Goal: Information Seeking & Learning: Learn about a topic

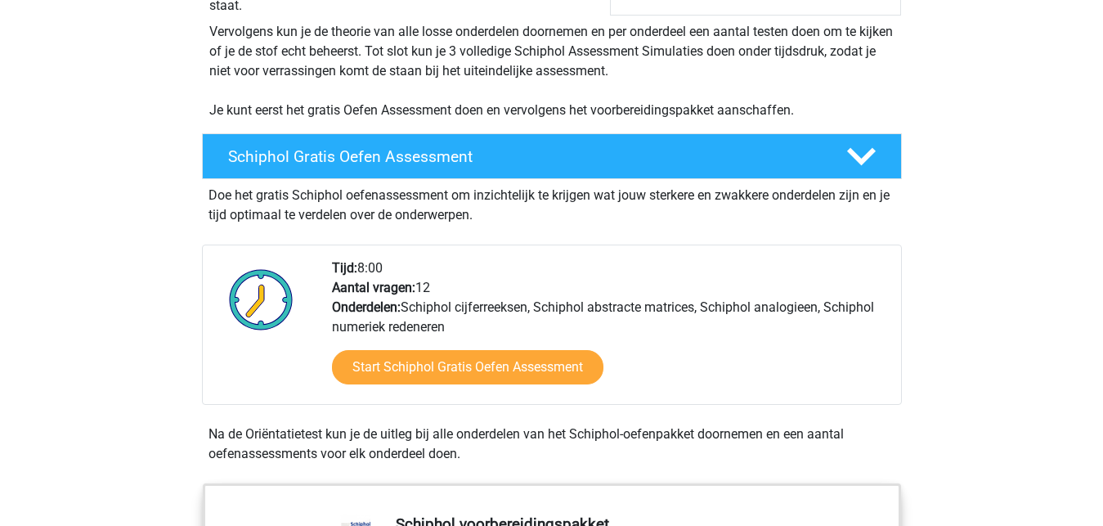
scroll to position [417, 0]
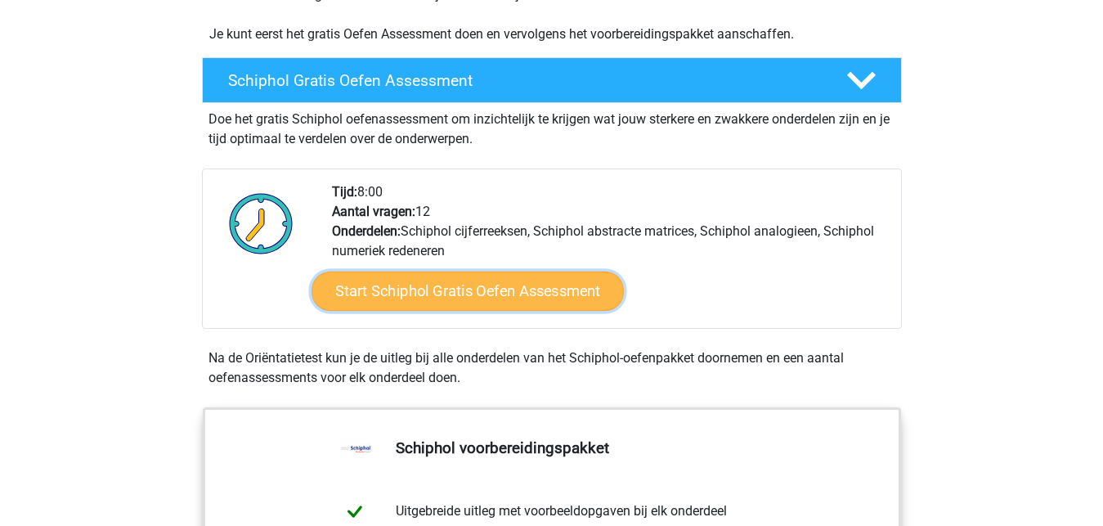
click at [473, 291] on link "Start Schiphol Gratis Oefen Assessment" at bounding box center [468, 290] width 312 height 39
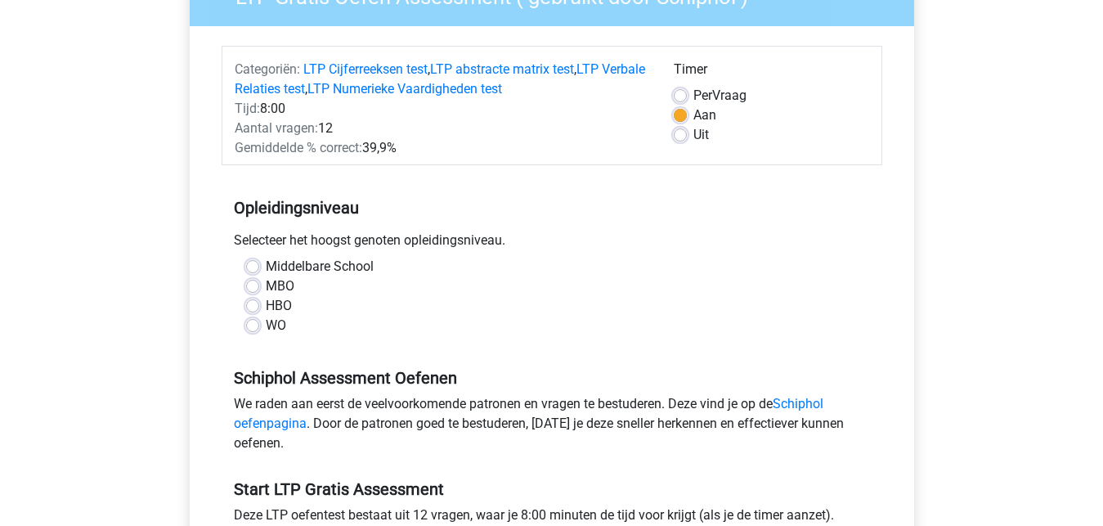
scroll to position [250, 0]
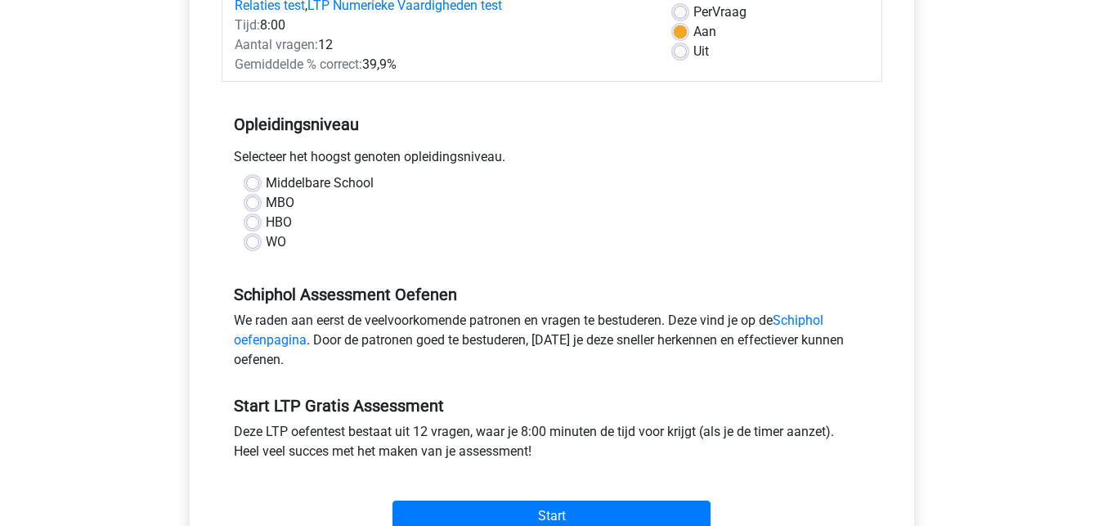
click at [266, 185] on label "Middelbare School" at bounding box center [320, 183] width 108 height 20
click at [266, 181] on label "Middelbare School" at bounding box center [320, 183] width 108 height 20
click at [251, 181] on input "Middelbare School" at bounding box center [252, 181] width 13 height 16
radio input "true"
click at [285, 334] on link "Schiphol oefenpagina" at bounding box center [529, 329] width 590 height 35
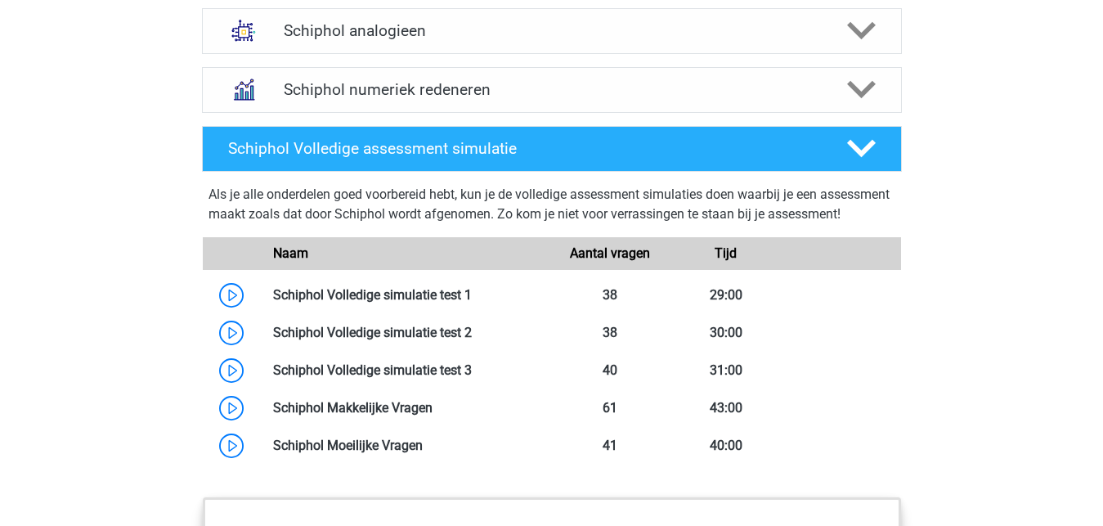
scroll to position [1418, 0]
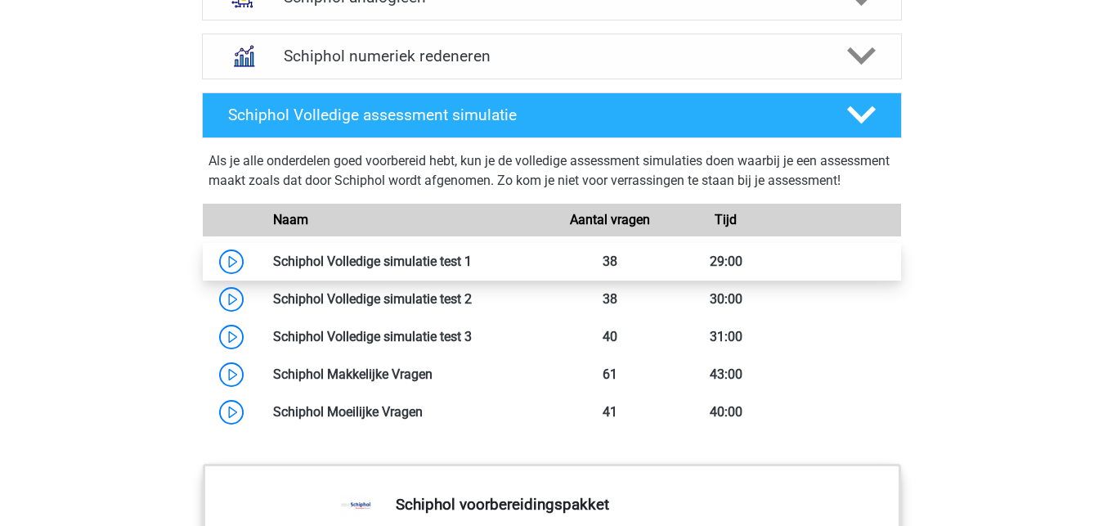
click at [472, 269] on link at bounding box center [472, 261] width 0 height 16
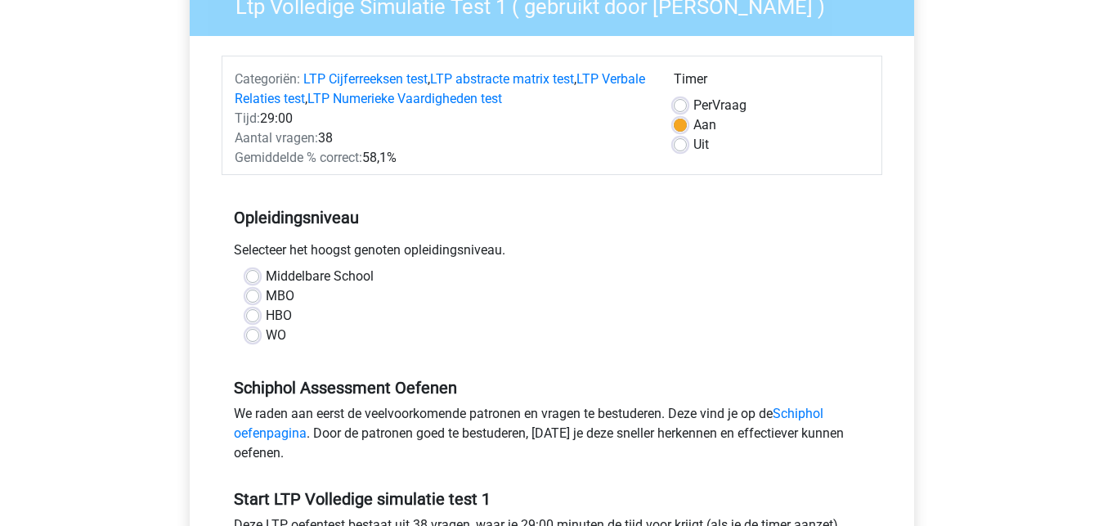
scroll to position [167, 0]
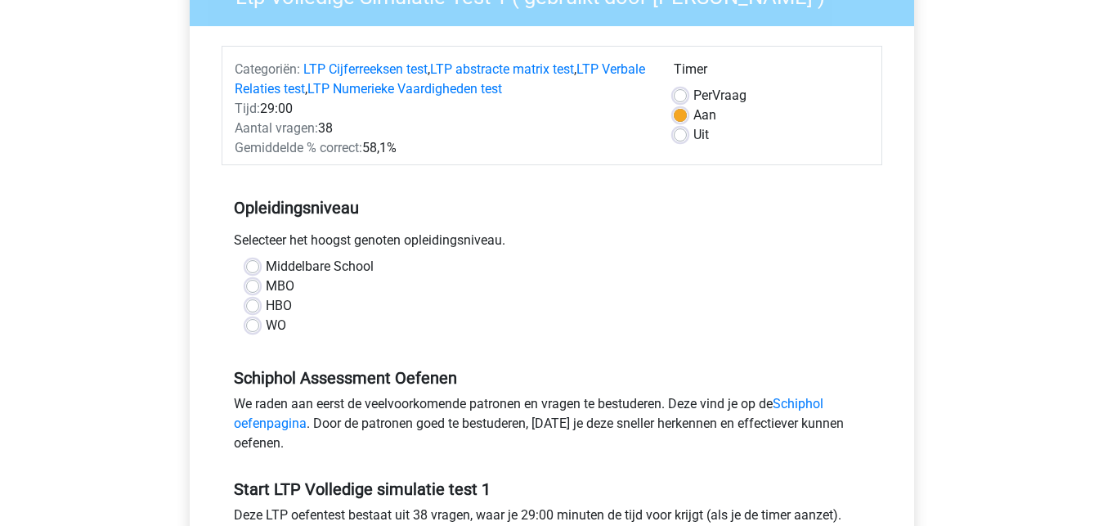
click at [266, 264] on label "Middelbare School" at bounding box center [320, 267] width 108 height 20
click at [253, 264] on input "Middelbare School" at bounding box center [252, 265] width 13 height 16
radio input "true"
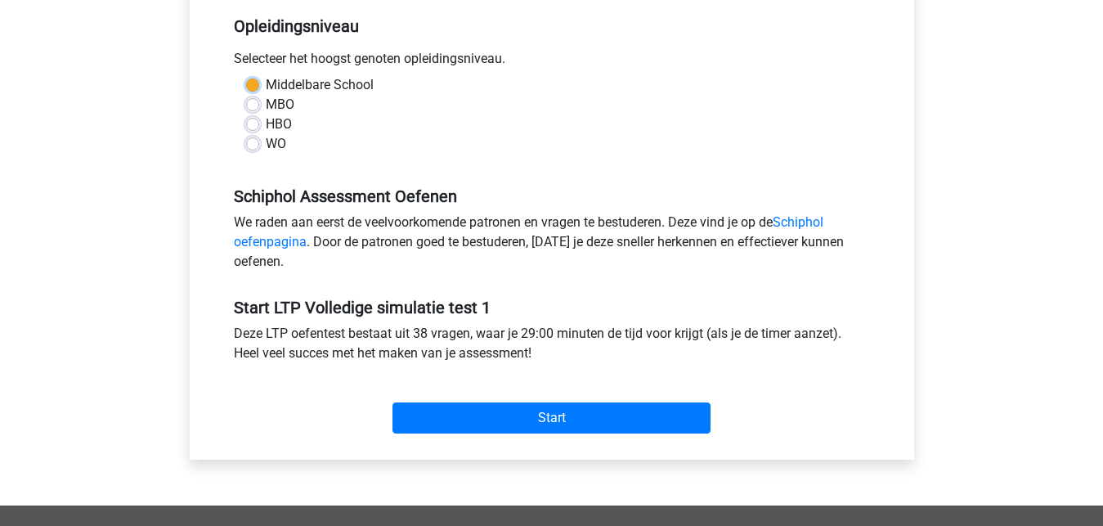
scroll to position [417, 0]
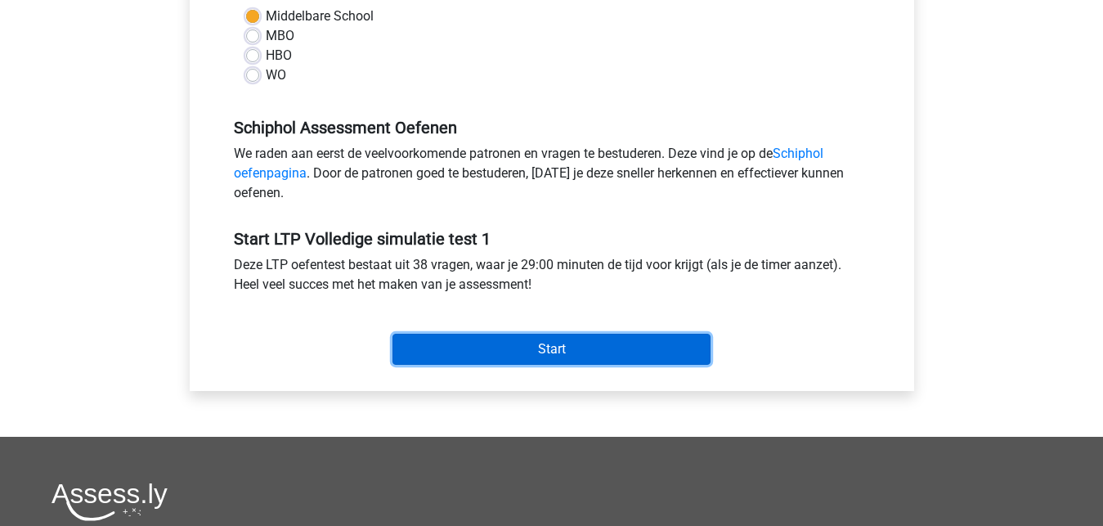
click at [530, 349] on input "Start" at bounding box center [552, 349] width 318 height 31
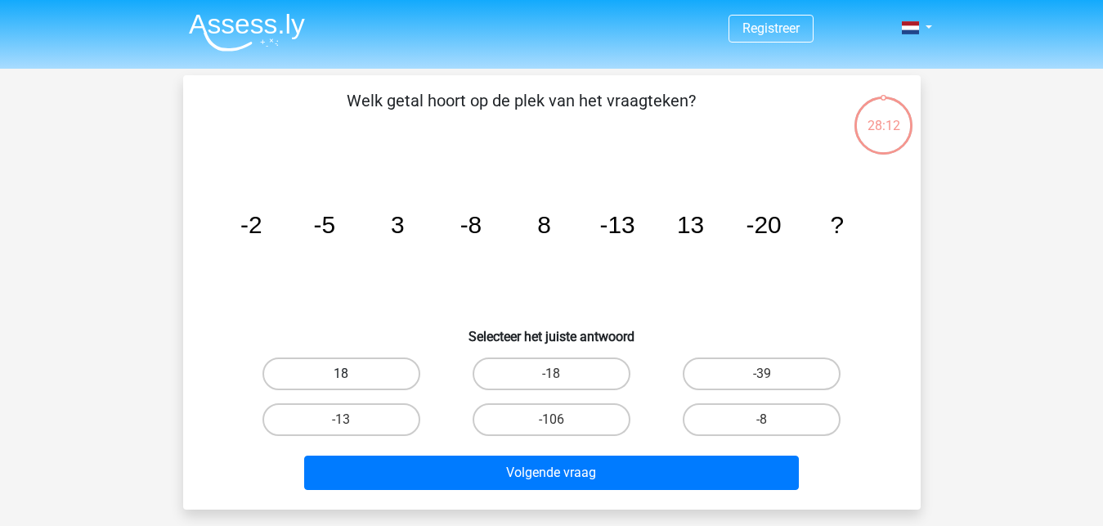
click at [385, 375] on label "18" at bounding box center [341, 373] width 158 height 33
click at [352, 375] on input "18" at bounding box center [346, 379] width 11 height 11
radio input "true"
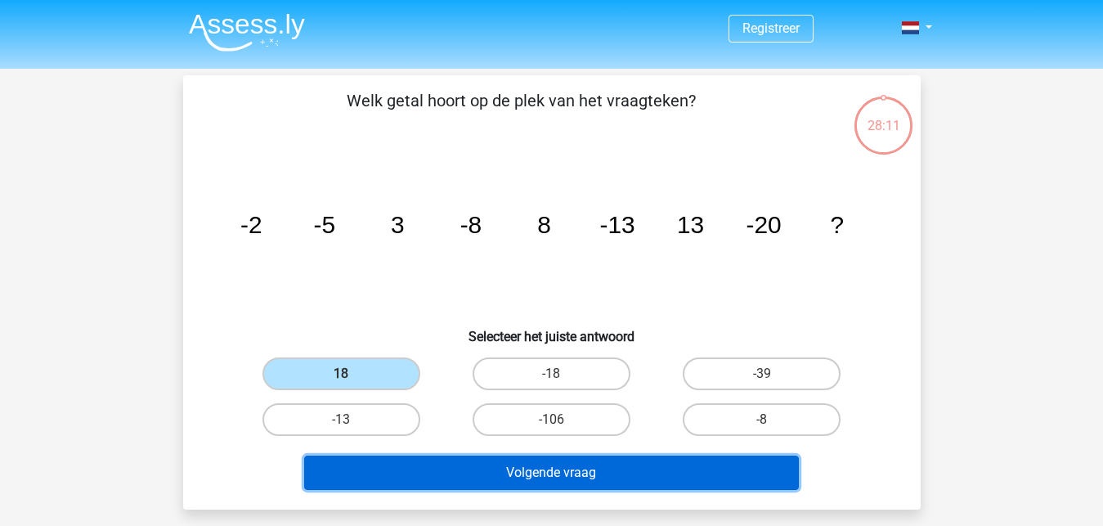
click at [555, 474] on button "Volgende vraag" at bounding box center [551, 472] width 495 height 34
